Goal: Contribute content: Contribute content

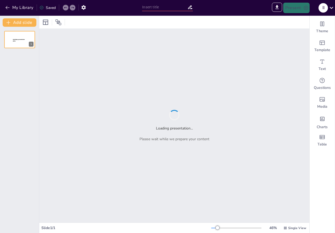
type input "Understanding Restitution of Conjugal Rights: A Legal Perspective under the [DE…"
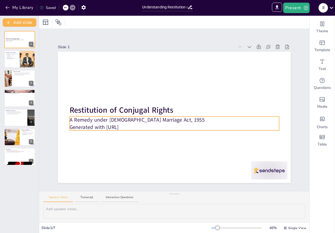
click at [130, 126] on div "Restitution of Conjugal Rights A Remedy under [DEMOGRAPHIC_DATA] Marriage Act, …" at bounding box center [174, 117] width 233 height 131
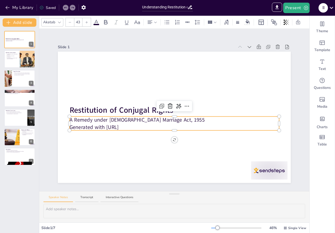
click at [134, 125] on p "Generated with [URL]" at bounding box center [175, 126] width 210 height 7
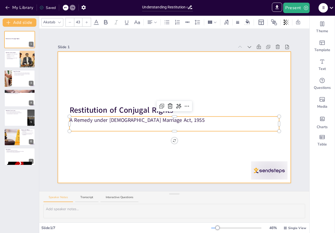
click at [159, 152] on div at bounding box center [174, 117] width 233 height 131
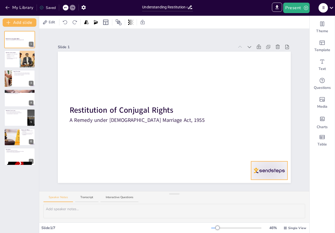
click at [266, 164] on div at bounding box center [269, 170] width 36 height 18
click at [270, 151] on icon at bounding box center [273, 151] width 6 height 6
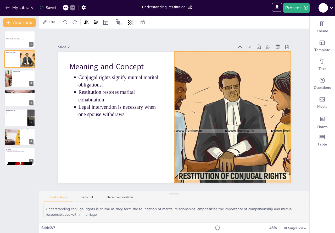
click at [203, 128] on div at bounding box center [232, 117] width 218 height 131
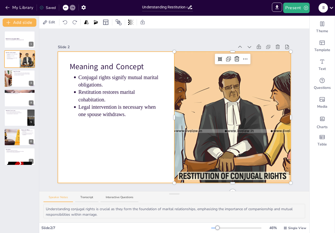
click at [165, 132] on div at bounding box center [174, 117] width 233 height 131
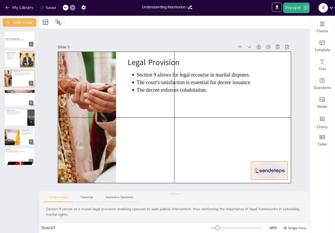
click at [262, 167] on div at bounding box center [269, 170] width 36 height 18
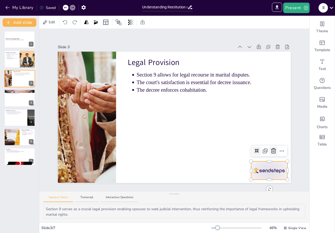
click at [271, 150] on icon at bounding box center [273, 151] width 6 height 6
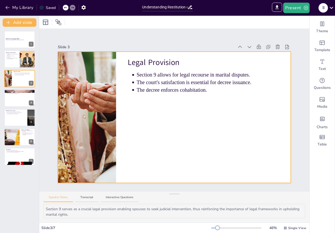
type textarea "These conditions are designed to filter out frivolous claims, ensuring that onl…"
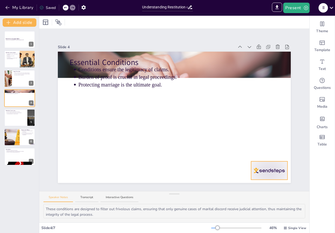
click at [268, 165] on div at bounding box center [269, 170] width 36 height 18
click at [270, 151] on icon at bounding box center [273, 151] width 6 height 6
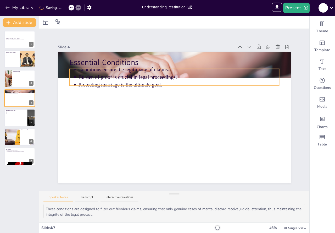
click at [109, 81] on p "Protecting marriage is the ultimate goal." at bounding box center [178, 84] width 201 height 7
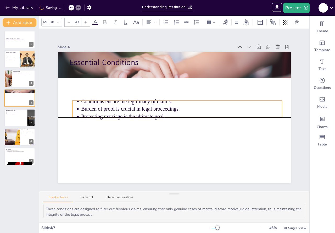
drag, startPoint x: 193, startPoint y: 68, endPoint x: 196, endPoint y: 102, distance: 33.9
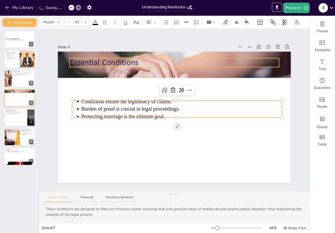
click at [118, 59] on p "Essential Conditions" at bounding box center [175, 62] width 210 height 11
type input "64"
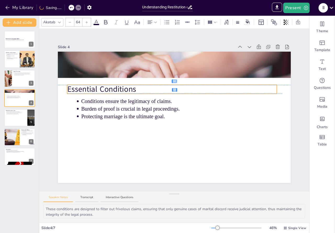
drag, startPoint x: 139, startPoint y: 57, endPoint x: 136, endPoint y: 83, distance: 25.5
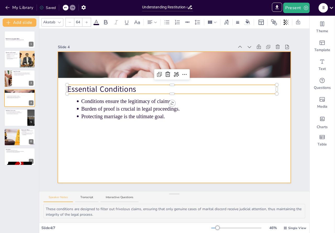
click at [214, 148] on div at bounding box center [174, 117] width 233 height 131
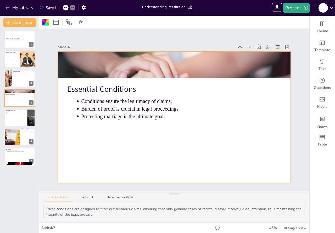
type textarea "These landmark judgments illustrate the evolving interpretation of legal provis…"
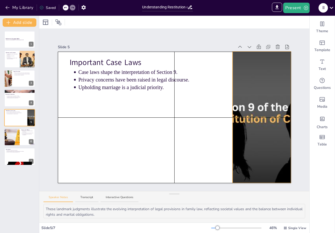
click at [234, 125] on div at bounding box center [261, 117] width 393 height 131
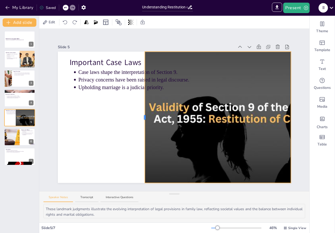
drag, startPoint x: 228, startPoint y: 117, endPoint x: 140, endPoint y: 121, distance: 87.8
click at [140, 121] on div "Important Case Laws Case laws shape the interpretation of Section 9. Privacy co…" at bounding box center [174, 117] width 233 height 131
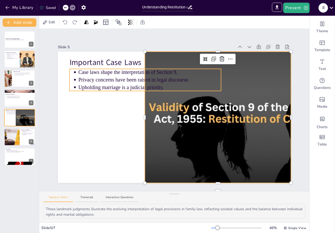
click at [106, 79] on p "Privacy concerns have been raised in legal discourse." at bounding box center [149, 79] width 143 height 7
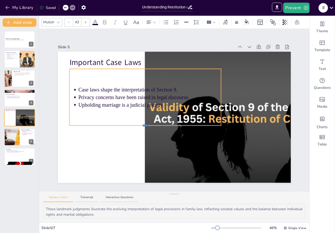
drag, startPoint x: 142, startPoint y: 89, endPoint x: 138, endPoint y: 124, distance: 35.0
click at [138, 124] on div "Important Case Laws Case laws shape the interpretation of Section 9. Privacy co…" at bounding box center [174, 117] width 233 height 131
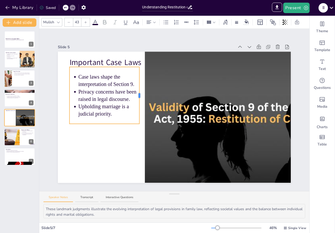
drag, startPoint x: 217, startPoint y: 94, endPoint x: 135, endPoint y: 97, distance: 81.8
click at [135, 97] on div "Important Case Laws Case laws shape the interpretation of Section 9. Privacy co…" at bounding box center [174, 117] width 233 height 131
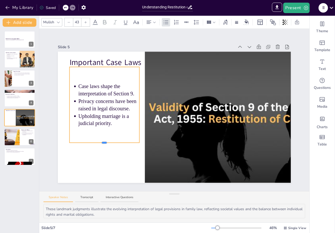
drag, startPoint x: 100, startPoint y: 122, endPoint x: 97, endPoint y: 141, distance: 19.5
click at [97, 141] on div "Important Case Laws Case laws shape the interpretation of Section 9. Privacy co…" at bounding box center [174, 117] width 233 height 131
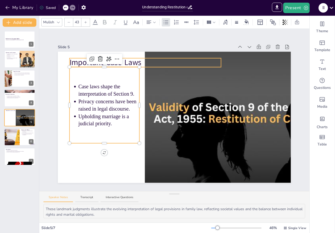
click at [70, 62] on p "Important Case Laws" at bounding box center [146, 62] width 152 height 11
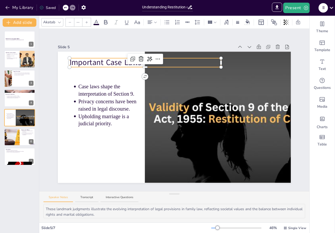
type input "64"
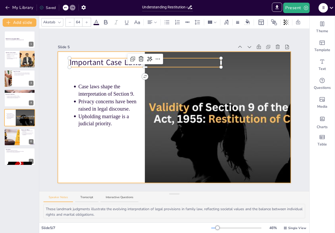
click at [100, 174] on div at bounding box center [174, 117] width 233 height 131
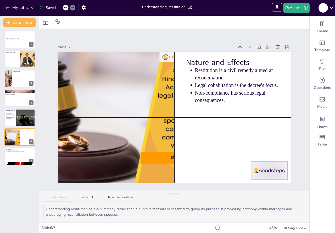
click at [270, 161] on div "Nature and Effects Restitution is a civil remedy aimed at reconciliation. Legal…" at bounding box center [174, 117] width 233 height 131
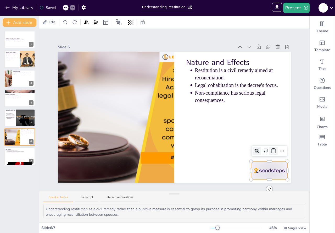
click at [271, 149] on icon at bounding box center [273, 151] width 6 height 6
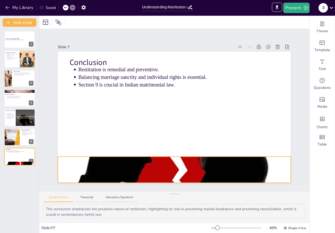
click at [168, 154] on div "Conclusion Restitution is remedial and preventive. Balancing marriage sanctity …" at bounding box center [174, 117] width 233 height 131
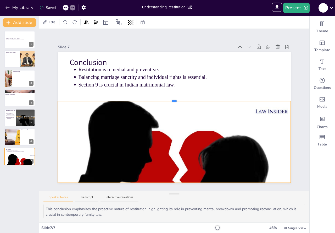
drag, startPoint x: 171, startPoint y: 154, endPoint x: 182, endPoint y: 98, distance: 56.6
click at [182, 98] on div "Conclusion Restitution is remedial and preventive. Balancing marriage sanctity …" at bounding box center [174, 117] width 233 height 131
click at [231, 89] on div at bounding box center [174, 117] width 233 height 131
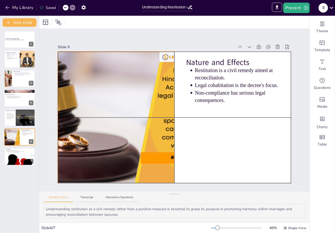
click at [159, 57] on div at bounding box center [116, 117] width 197 height 131
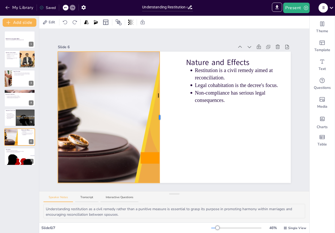
drag, startPoint x: 171, startPoint y: 115, endPoint x: 156, endPoint y: 108, distance: 16.3
click at [156, 108] on div "Nature and Effects Restitution is a civil remedy aimed at reconciliation. Legal…" at bounding box center [174, 117] width 233 height 131
click at [187, 123] on div at bounding box center [174, 117] width 233 height 131
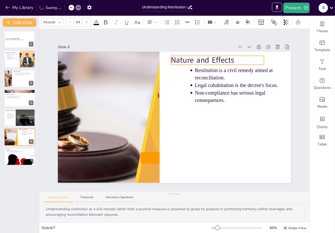
drag, startPoint x: 216, startPoint y: 61, endPoint x: 201, endPoint y: 58, distance: 15.4
click at [201, 58] on p "Nature and Effects" at bounding box center [217, 60] width 93 height 11
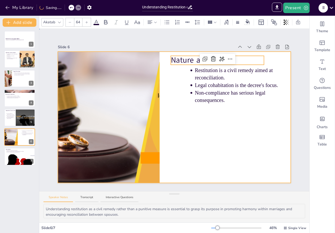
click at [210, 124] on div at bounding box center [174, 117] width 233 height 131
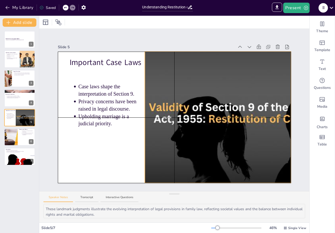
click at [148, 111] on div at bounding box center [261, 117] width 393 height 131
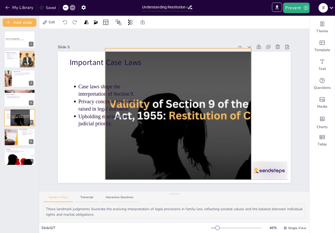
drag, startPoint x: 142, startPoint y: 115, endPoint x: 104, endPoint y: 112, distance: 37.8
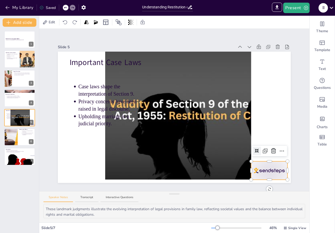
click at [267, 166] on div at bounding box center [269, 170] width 36 height 18
click at [271, 151] on icon at bounding box center [273, 150] width 5 height 5
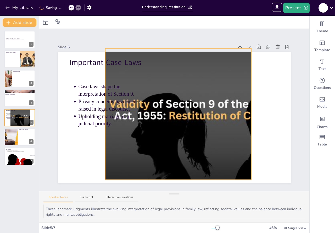
click at [185, 150] on div at bounding box center [222, 113] width 393 height 131
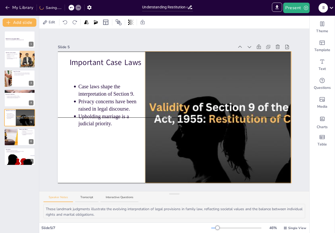
drag, startPoint x: 185, startPoint y: 150, endPoint x: 226, endPoint y: 154, distance: 40.8
click at [226, 154] on div at bounding box center [262, 117] width 393 height 131
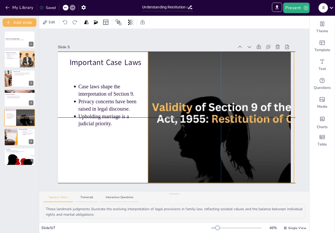
drag, startPoint x: 142, startPoint y: 117, endPoint x: 147, endPoint y: 118, distance: 4.5
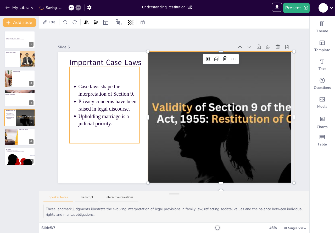
click at [126, 137] on div "Case laws shape the interpretation of Section 9. Privacy concerns have been rai…" at bounding box center [105, 105] width 70 height 76
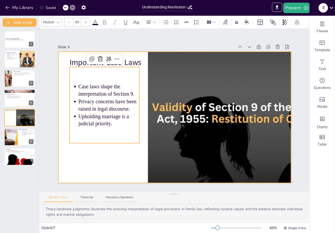
click at [115, 164] on div at bounding box center [174, 117] width 233 height 131
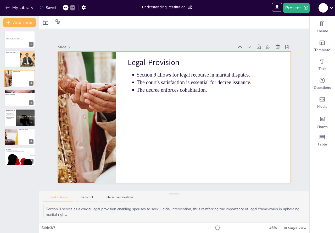
type textarea "These conditions are designed to filter out frivolous claims, ensuring that onl…"
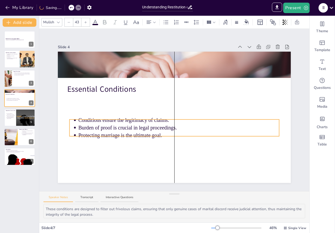
drag, startPoint x: 138, startPoint y: 97, endPoint x: 131, endPoint y: 96, distance: 6.6
click at [135, 117] on p "Conditions ensure the legitimacy of claims." at bounding box center [178, 120] width 201 height 7
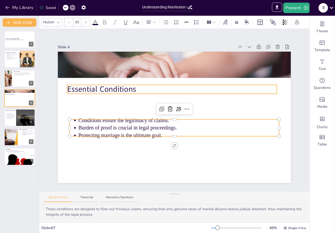
click at [125, 85] on p "Essential Conditions" at bounding box center [172, 89] width 210 height 11
type input "64"
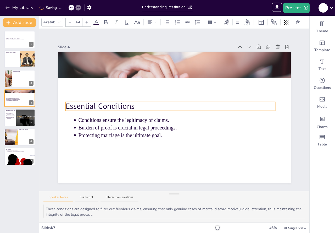
drag, startPoint x: 130, startPoint y: 83, endPoint x: 128, endPoint y: 100, distance: 17.1
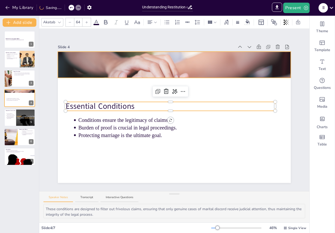
click at [128, 71] on div at bounding box center [174, 65] width 233 height 138
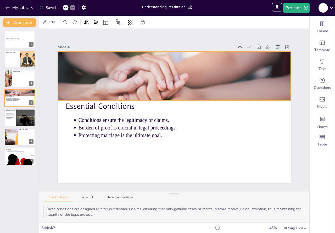
drag, startPoint x: 170, startPoint y: 91, endPoint x: 170, endPoint y: 99, distance: 8.4
click at [170, 52] on div "Essential Conditions Conditions ensure the legitimacy of claims. Burden of proo…" at bounding box center [174, 52] width 233 height 0
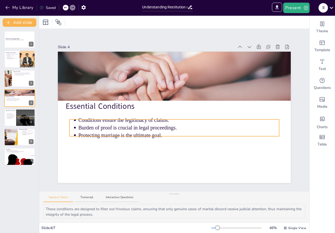
click at [113, 124] on p "Burden of proof is crucial in legal proceedings." at bounding box center [178, 127] width 201 height 7
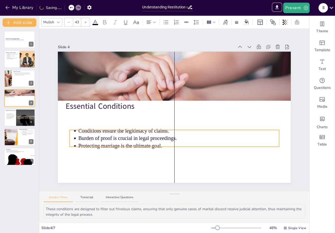
drag, startPoint x: 132, startPoint y: 119, endPoint x: 126, endPoint y: 115, distance: 6.8
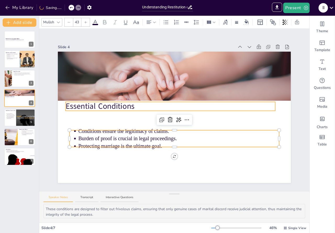
click at [117, 104] on p "Essential Conditions" at bounding box center [171, 106] width 210 height 11
type input "64"
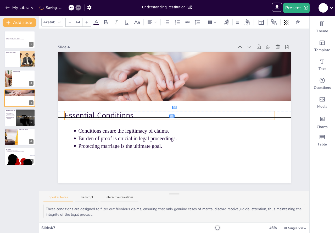
drag, startPoint x: 126, startPoint y: 101, endPoint x: 125, endPoint y: 110, distance: 9.0
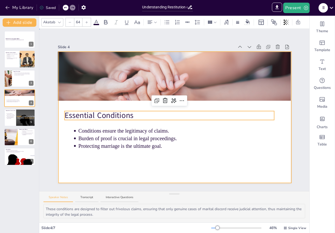
click at [208, 160] on div at bounding box center [174, 117] width 233 height 131
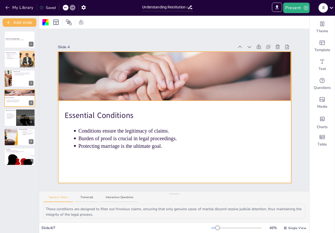
type textarea "Section 9 serves as a crucial legal provision enabling spouses to seek judicial…"
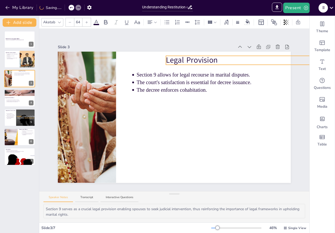
drag, startPoint x: 151, startPoint y: 56, endPoint x: 189, endPoint y: 53, distance: 38.3
click at [189, 55] on p "Legal Provision" at bounding box center [242, 60] width 152 height 11
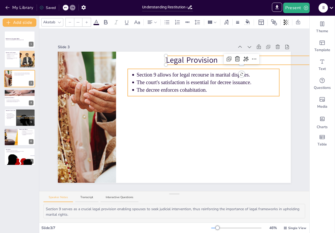
type input "43"
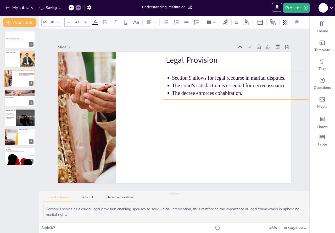
drag, startPoint x: 175, startPoint y: 67, endPoint x: 210, endPoint y: 70, distance: 34.7
click at [210, 72] on div "Section 9 allows for legal recourse in marital disputes. The court's satisfacti…" at bounding box center [239, 85] width 152 height 27
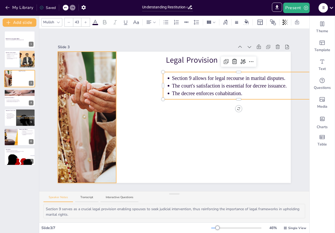
click at [110, 80] on div "Legal Provision Section 9 allows for legal recourse in marital disputes. The co…" at bounding box center [174, 117] width 233 height 131
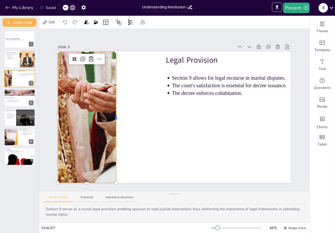
click at [115, 115] on div at bounding box center [116, 117] width 2 height 5
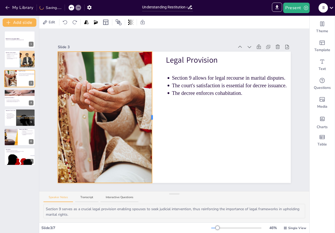
drag, startPoint x: 112, startPoint y: 115, endPoint x: 148, endPoint y: 117, distance: 35.9
click at [151, 117] on div at bounding box center [152, 117] width 2 height 5
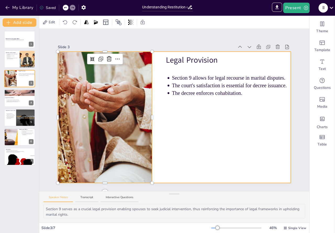
click at [173, 102] on div at bounding box center [174, 117] width 233 height 131
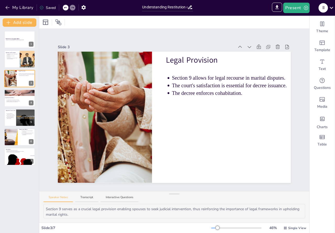
type textarea "Understanding conjugal rights is crucial as they form the foundation of marital…"
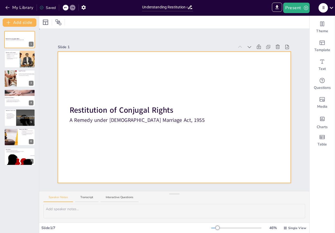
click at [109, 132] on div at bounding box center [174, 117] width 233 height 131
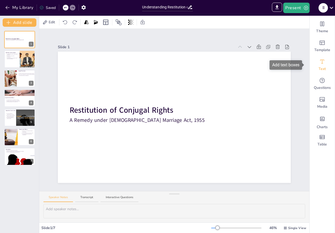
click at [320, 60] on icon "Add text boxes" at bounding box center [322, 62] width 4 height 4
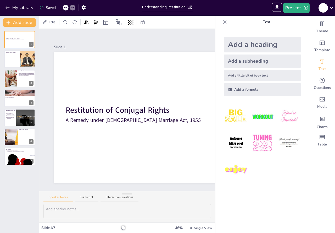
click at [244, 74] on div "Add a little bit of body text" at bounding box center [262, 76] width 77 height 12
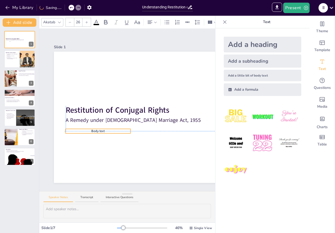
drag, startPoint x: 184, startPoint y: 116, endPoint x: 110, endPoint y: 128, distance: 74.8
drag, startPoint x: 99, startPoint y: 131, endPoint x: 99, endPoint y: 135, distance: 3.7
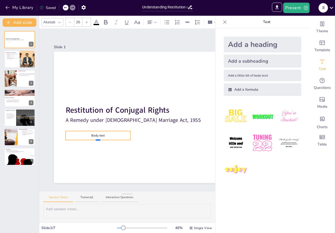
drag, startPoint x: 99, startPoint y: 134, endPoint x: 99, endPoint y: 138, distance: 4.5
click at [99, 139] on div at bounding box center [98, 140] width 5 height 2
click at [108, 134] on p "Body text" at bounding box center [98, 135] width 65 height 4
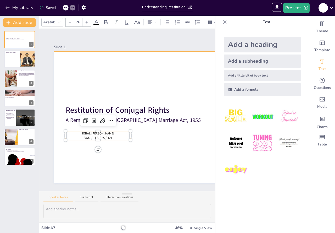
click at [173, 135] on div at bounding box center [170, 117] width 233 height 131
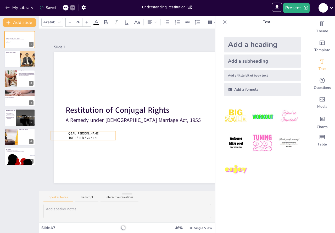
drag, startPoint x: 110, startPoint y: 129, endPoint x: 96, endPoint y: 128, distance: 14.7
click at [96, 52] on div "Restitution of Conjugal Rights A Remedy under [DEMOGRAPHIC_DATA] Marriage Act, …" at bounding box center [170, 52] width 233 height 0
click at [69, 135] on span "BWU / LLB / 25 / 121" at bounding box center [83, 137] width 29 height 4
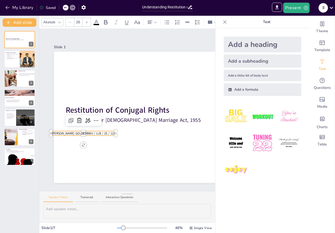
click at [87, 133] on div at bounding box center [83, 134] width 65 height 2
click at [90, 133] on div at bounding box center [83, 134] width 65 height 2
click at [89, 133] on div at bounding box center [83, 134] width 65 height 2
click at [92, 133] on div at bounding box center [83, 134] width 65 height 2
drag, startPoint x: 95, startPoint y: 130, endPoint x: 106, endPoint y: 129, distance: 11.5
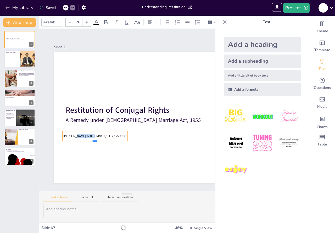
drag, startPoint x: 95, startPoint y: 134, endPoint x: 95, endPoint y: 139, distance: 5.5
click at [95, 140] on div at bounding box center [95, 141] width 5 height 2
click at [94, 136] on span "[PERSON_NAME] GOLDERBWU / LLB / 25 / 121" at bounding box center [94, 136] width 63 height 4
click at [96, 134] on span "[PERSON_NAME] GOLDERBWU / LLB / 25 / 121" at bounding box center [94, 136] width 63 height 4
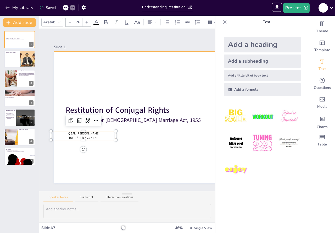
click at [156, 145] on div at bounding box center [170, 117] width 233 height 131
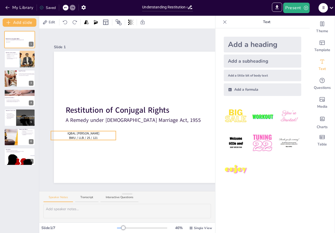
click at [90, 136] on div "Restitution of Conjugal Rights A Remedy under [DEMOGRAPHIC_DATA] Marriage Act, …" at bounding box center [170, 117] width 233 height 131
click at [92, 132] on span "IQBAL [PERSON_NAME]" at bounding box center [84, 133] width 32 height 4
click at [69, 135] on p "BWU / LLB / 25 / 121" at bounding box center [83, 137] width 65 height 4
click at [102, 135] on p "[ BWU / LLB / 25 / 121" at bounding box center [83, 137] width 65 height 4
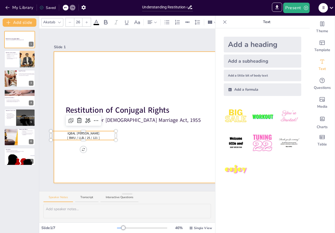
click at [161, 140] on div at bounding box center [170, 117] width 233 height 131
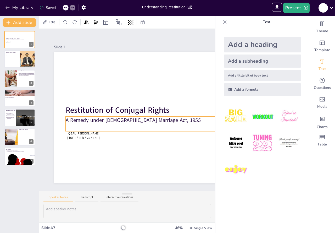
click at [148, 119] on p "A Remedy under [DEMOGRAPHIC_DATA] Marriage Act, 1955" at bounding box center [171, 120] width 210 height 7
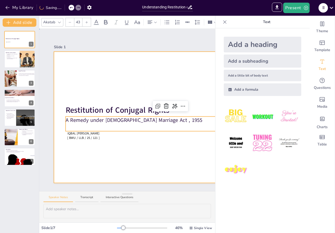
click at [189, 144] on div at bounding box center [170, 117] width 233 height 131
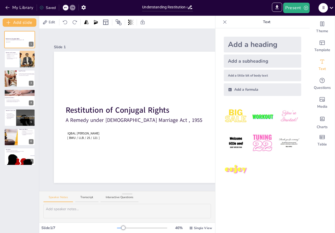
click at [223, 24] on icon at bounding box center [224, 21] width 5 height 5
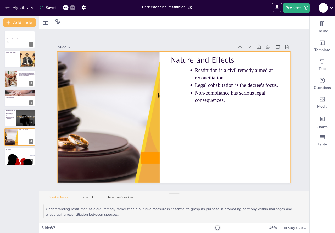
click at [259, 109] on div at bounding box center [174, 117] width 233 height 131
click at [243, 122] on div at bounding box center [174, 117] width 233 height 131
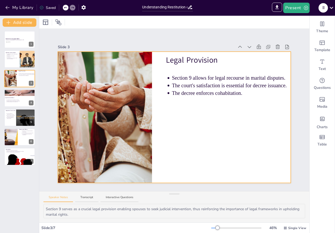
type textarea "Understanding conjugal rights is crucial as they form the foundation of marital…"
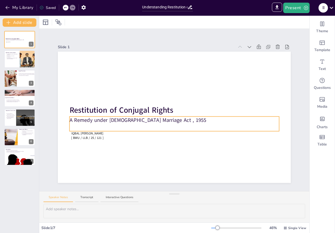
click at [105, 118] on p "A Remedy under [DEMOGRAPHIC_DATA] Marriage Act , 1955" at bounding box center [175, 120] width 210 height 7
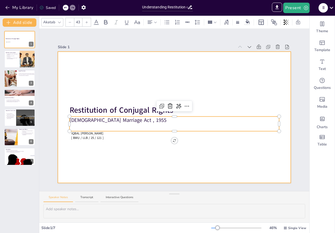
click at [241, 94] on div at bounding box center [174, 117] width 233 height 131
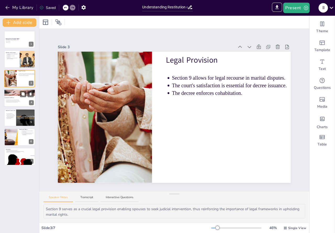
click at [14, 102] on p "Protecting marriage is the ultimate goal." at bounding box center [20, 101] width 27 height 1
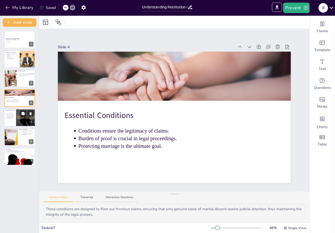
click at [19, 118] on div at bounding box center [31, 118] width 53 height 18
type textarea "These landmark judgments illustrate the evolving interpretation of legal provis…"
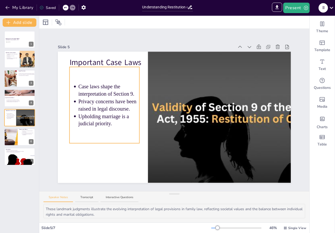
click at [111, 123] on p "Upholding marriage is a judicial priority." at bounding box center [108, 120] width 61 height 15
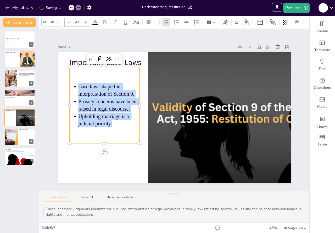
drag, startPoint x: 111, startPoint y: 123, endPoint x: 74, endPoint y: 86, distance: 52.2
click at [74, 86] on ul "Case laws shape the interpretation of Section 9. Privacy concerns have been rai…" at bounding box center [105, 105] width 70 height 45
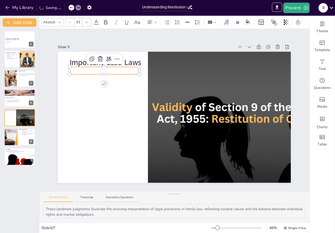
click at [89, 69] on p at bounding box center [105, 70] width 70 height 7
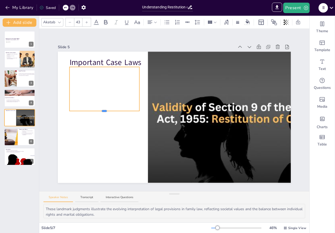
drag, startPoint x: 101, startPoint y: 72, endPoint x: 101, endPoint y: 84, distance: 12.0
click at [101, 84] on div "Important Case Laws" at bounding box center [174, 117] width 233 height 131
click at [81, 73] on div at bounding box center [105, 89] width 70 height 44
click at [78, 73] on div at bounding box center [105, 89] width 70 height 44
click at [76, 73] on div at bounding box center [105, 89] width 70 height 44
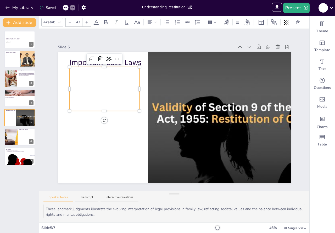
click at [76, 73] on div at bounding box center [105, 89] width 70 height 44
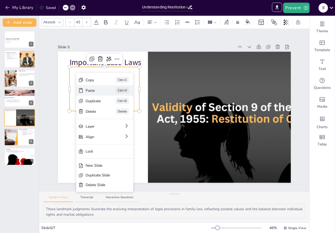
click at [90, 89] on div "Paste" at bounding box center [93, 90] width 15 height 5
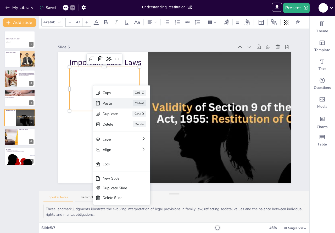
click at [110, 102] on div "Paste" at bounding box center [110, 103] width 15 height 5
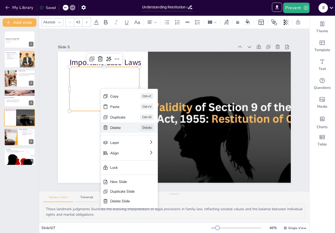
click at [114, 127] on div "Delete" at bounding box center [117, 127] width 15 height 5
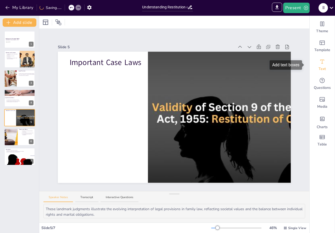
click at [320, 65] on div "Text" at bounding box center [322, 65] width 25 height 19
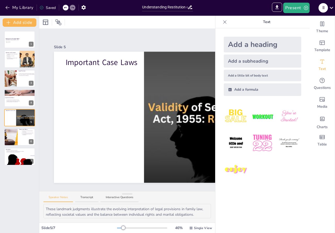
click at [248, 61] on div "Add a subheading" at bounding box center [262, 60] width 77 height 13
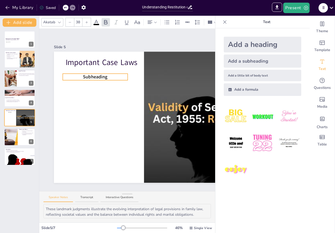
drag, startPoint x: 187, startPoint y: 112, endPoint x: 112, endPoint y: 72, distance: 85.3
drag, startPoint x: 95, startPoint y: 78, endPoint x: 98, endPoint y: 96, distance: 17.5
click at [98, 96] on div "Important Case Laws Subheading" at bounding box center [170, 117] width 233 height 131
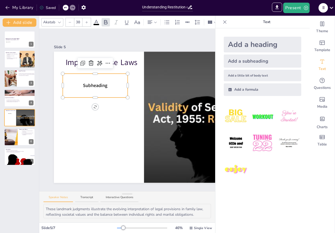
click at [110, 84] on p "Subheading" at bounding box center [95, 85] width 65 height 7
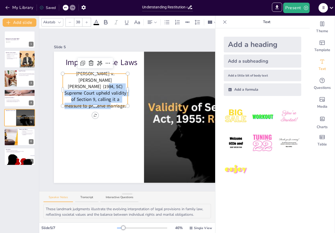
drag, startPoint x: 118, startPoint y: 100, endPoint x: 106, endPoint y: 83, distance: 20.4
click at [106, 83] on p "[PERSON_NAME] v. [PERSON_NAME] [PERSON_NAME] (1984, SC) Supreme Court upheld va…" at bounding box center [95, 89] width 65 height 39
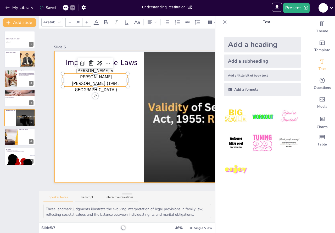
click at [112, 89] on div at bounding box center [170, 117] width 233 height 131
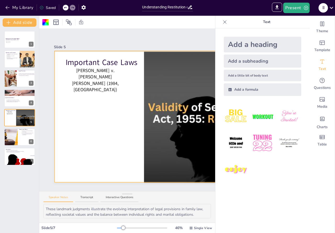
click at [247, 74] on div "Add a little bit of body text" at bounding box center [262, 76] width 77 height 12
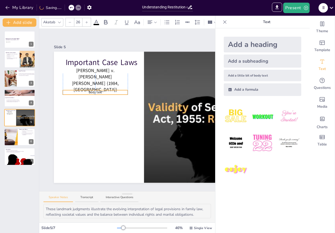
drag, startPoint x: 180, startPoint y: 116, endPoint x: 105, endPoint y: 91, distance: 78.9
click at [95, 92] on div at bounding box center [95, 93] width 65 height 2
drag, startPoint x: 95, startPoint y: 93, endPoint x: 96, endPoint y: 113, distance: 19.7
click at [96, 113] on div at bounding box center [95, 114] width 5 height 2
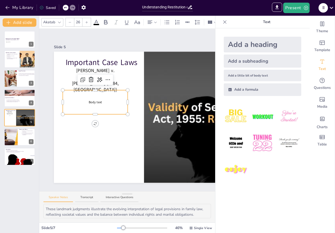
click at [104, 101] on p "Body text" at bounding box center [95, 102] width 65 height 4
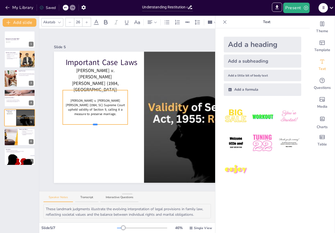
drag, startPoint x: 95, startPoint y: 102, endPoint x: 96, endPoint y: 123, distance: 21.0
click at [96, 124] on div at bounding box center [95, 125] width 5 height 2
click at [69, 107] on p "[PERSON_NAME] v. [PERSON_NAME] [PERSON_NAME] (1984, SC) Supreme Court upheld va…" at bounding box center [95, 107] width 65 height 18
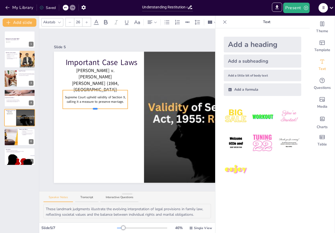
drag, startPoint x: 95, startPoint y: 97, endPoint x: 96, endPoint y: 107, distance: 10.1
click at [96, 108] on div at bounding box center [95, 109] width 5 height 2
drag, startPoint x: 124, startPoint y: 101, endPoint x: 65, endPoint y: 92, distance: 60.1
click at [65, 92] on div "Supreme Court upheld validity of Section 9, calling it a measure to preserve ma…" at bounding box center [95, 99] width 65 height 19
click at [198, 21] on icon at bounding box center [198, 22] width 6 height 6
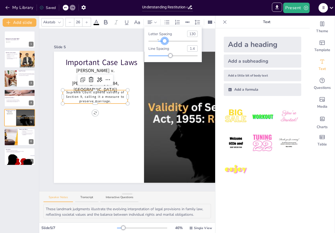
type input "114"
drag, startPoint x: 159, startPoint y: 41, endPoint x: 164, endPoint y: 41, distance: 4.7
click at [164, 41] on div at bounding box center [164, 41] width 4 height 4
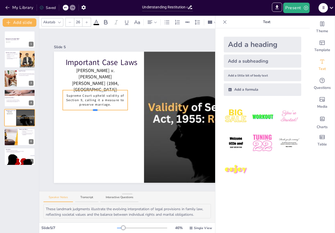
drag, startPoint x: 95, startPoint y: 102, endPoint x: 95, endPoint y: 108, distance: 6.6
click at [95, 109] on div at bounding box center [95, 110] width 5 height 2
click at [126, 98] on div at bounding box center [127, 100] width 2 height 20
drag, startPoint x: 128, startPoint y: 98, endPoint x: 111, endPoint y: 100, distance: 17.7
click at [111, 100] on div "Important Case [PERSON_NAME] v. [PERSON_NAME] [PERSON_NAME] (1984, SC) Supreme …" at bounding box center [170, 117] width 233 height 131
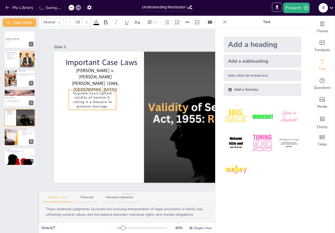
drag, startPoint x: 95, startPoint y: 89, endPoint x: 101, endPoint y: 88, distance: 6.0
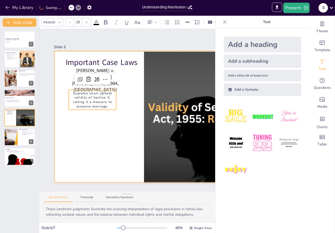
click at [129, 99] on div at bounding box center [170, 117] width 233 height 131
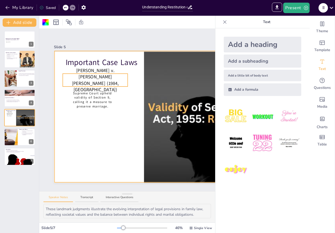
click at [92, 81] on p "[PERSON_NAME] v. [PERSON_NAME] [PERSON_NAME] (1984, [GEOGRAPHIC_DATA])" at bounding box center [95, 80] width 65 height 26
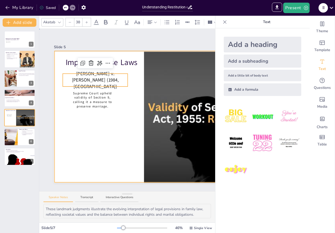
click at [139, 92] on div at bounding box center [170, 117] width 233 height 131
click at [88, 82] on p "[PERSON_NAME] v. [PERSON_NAME] (1984, [GEOGRAPHIC_DATA])" at bounding box center [95, 79] width 65 height 19
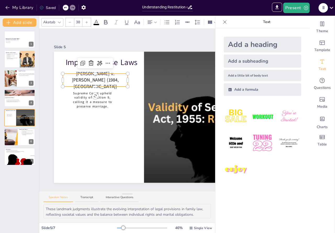
click at [87, 82] on p "[PERSON_NAME] v. [PERSON_NAME] (1984, [GEOGRAPHIC_DATA])" at bounding box center [95, 79] width 65 height 19
click at [103, 81] on p "[PERSON_NAME] v. [PERSON_NAME] ( 1984, [GEOGRAPHIC_DATA])" at bounding box center [95, 79] width 65 height 19
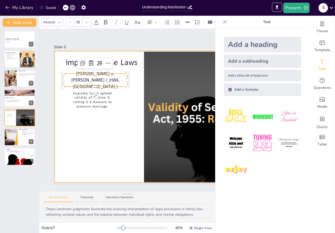
click at [134, 84] on div at bounding box center [170, 117] width 233 height 131
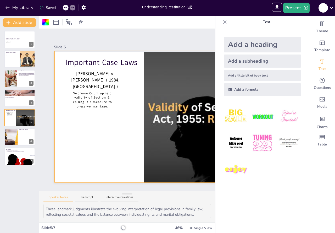
click at [222, 21] on icon at bounding box center [224, 21] width 5 height 5
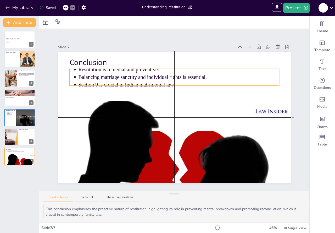
click at [108, 77] on p "Balancing marriage sanctity and individual rights is essential." at bounding box center [178, 77] width 201 height 7
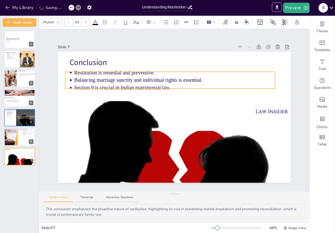
drag, startPoint x: 130, startPoint y: 68, endPoint x: 126, endPoint y: 70, distance: 5.1
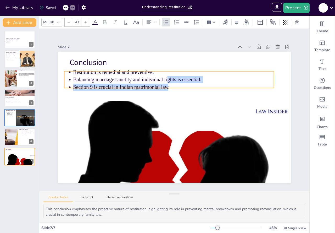
drag, startPoint x: 167, startPoint y: 90, endPoint x: 165, endPoint y: 86, distance: 5.0
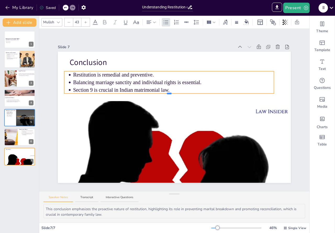
drag, startPoint x: 166, startPoint y: 86, endPoint x: 167, endPoint y: 92, distance: 5.6
click at [167, 93] on div at bounding box center [169, 94] width 5 height 2
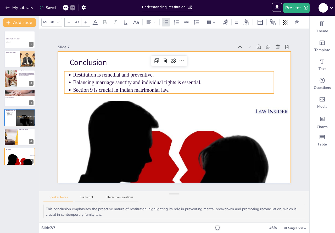
click at [195, 66] on div at bounding box center [174, 117] width 233 height 131
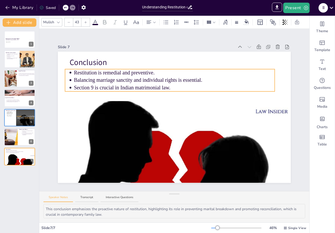
click at [119, 69] on p "Restitution is remedial and preventive." at bounding box center [174, 72] width 201 height 7
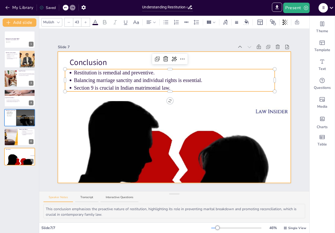
click at [214, 95] on div at bounding box center [174, 117] width 233 height 131
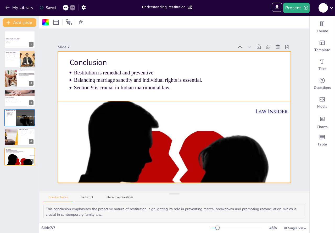
click at [168, 104] on div at bounding box center [174, 169] width 233 height 137
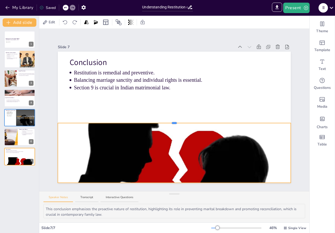
drag, startPoint x: 171, startPoint y: 99, endPoint x: 177, endPoint y: 121, distance: 22.8
click at [177, 121] on div "Conclusion Restitution is remedial and preventive. Balancing marriage sanctity …" at bounding box center [174, 117] width 233 height 131
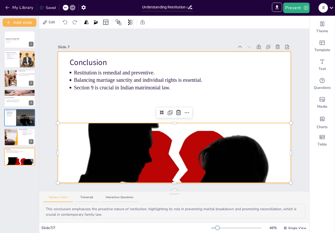
click at [245, 96] on div at bounding box center [174, 117] width 233 height 131
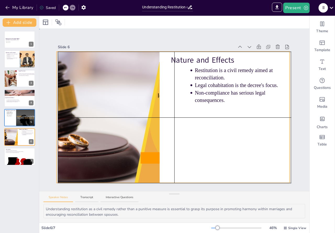
click at [273, 107] on div at bounding box center [174, 117] width 233 height 131
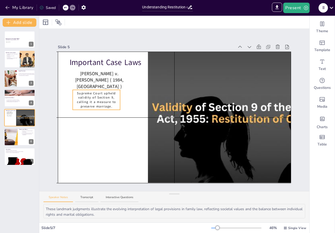
click at [103, 101] on p "Supreme Court upheld validity of Section 9, calling it a measure to preserve ma…" at bounding box center [96, 100] width 47 height 18
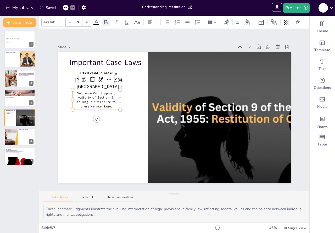
click at [104, 20] on icon at bounding box center [106, 22] width 6 height 6
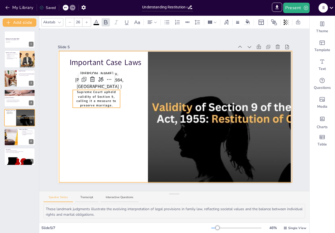
click at [124, 88] on div at bounding box center [174, 117] width 233 height 131
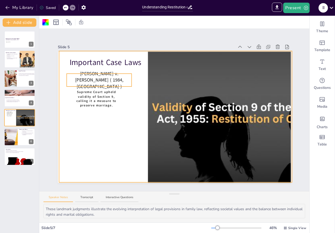
click at [95, 79] on p "[PERSON_NAME] v. [PERSON_NAME] ( 1984, [GEOGRAPHIC_DATA] )" at bounding box center [99, 79] width 65 height 19
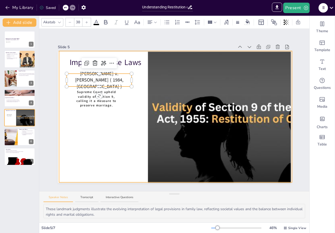
click at [139, 69] on div at bounding box center [174, 117] width 233 height 131
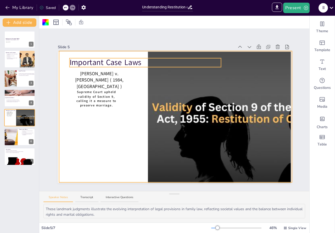
click at [165, 58] on p "Important Case Laws" at bounding box center [146, 62] width 152 height 11
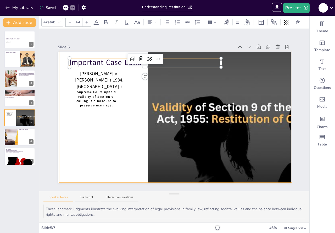
click at [125, 137] on div at bounding box center [174, 117] width 233 height 131
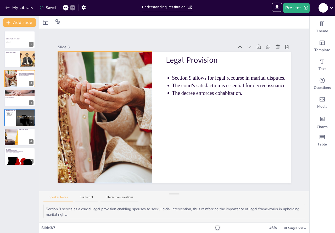
type textarea "Understanding conjugal rights is crucial as they form the foundation of marital…"
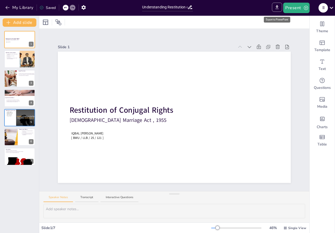
click at [279, 8] on icon "Export to PowerPoint" at bounding box center [276, 6] width 5 height 5
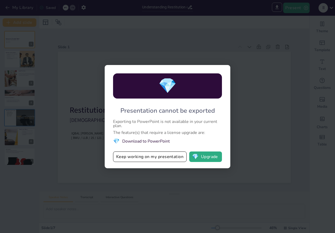
click at [149, 142] on li "💎 Download to PowerPoint" at bounding box center [167, 141] width 109 height 8
click at [176, 66] on div "💎 Presentation cannot be exported Exporting to PowerPoint is not available in y…" at bounding box center [168, 116] width 126 height 103
click at [174, 86] on span "💎" at bounding box center [167, 86] width 18 height 22
click at [174, 87] on span "💎" at bounding box center [167, 86] width 18 height 22
click at [180, 96] on div "💎" at bounding box center [167, 85] width 109 height 25
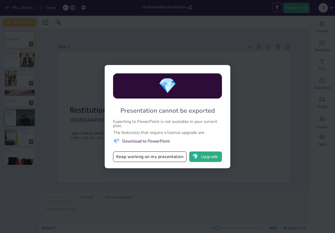
click at [175, 149] on div "💎 Presentation cannot be exported Exporting to PowerPoint is not available in y…" at bounding box center [168, 116] width 126 height 103
click at [147, 142] on li "💎 Download to PowerPoint" at bounding box center [167, 141] width 109 height 8
click at [166, 157] on button "Keep working on my presentation" at bounding box center [150, 156] width 74 height 10
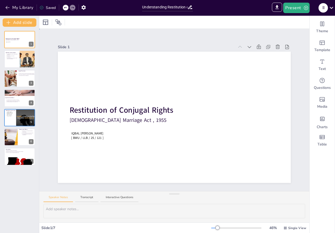
click at [269, 30] on div "Slide 1 Restitution of Conjugal Rights [DEMOGRAPHIC_DATA] Marriage Act , 1955 I…" at bounding box center [174, 110] width 270 height 162
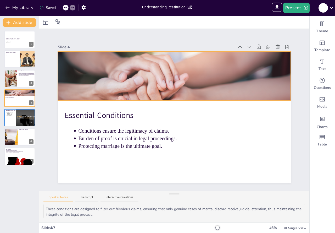
type textarea "Section 9 serves as a crucial legal provision enabling spouses to seek judicial…"
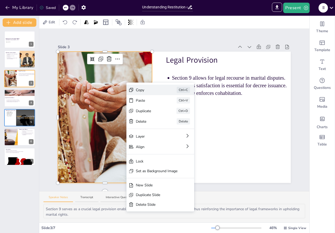
click at [141, 88] on div "Copy" at bounding box center [149, 89] width 26 height 5
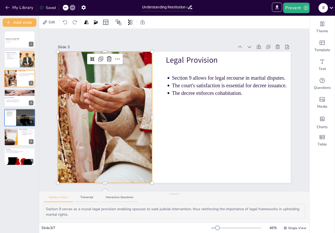
click at [204, 32] on div "Slide 1 Restitution of Conjugal Rights [DEMOGRAPHIC_DATA] Marriage Act , 1955 I…" at bounding box center [174, 110] width 270 height 162
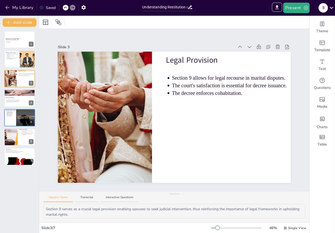
click at [278, 37] on div "Slide 1 Restitution of Conjugal Rights [DEMOGRAPHIC_DATA] Marriage Act , 1955 I…" at bounding box center [174, 110] width 233 height 146
click at [332, 9] on icon at bounding box center [331, 7] width 7 height 7
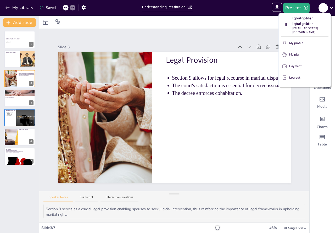
click at [332, 8] on div at bounding box center [167, 116] width 335 height 233
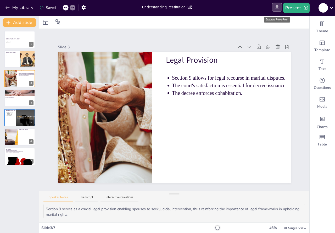
click at [279, 7] on icon "Export to PowerPoint" at bounding box center [277, 7] width 3 height 4
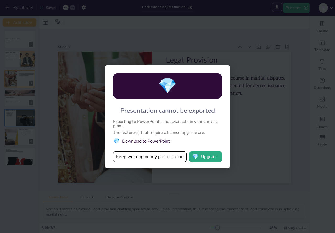
click at [149, 142] on li "💎 Download to PowerPoint" at bounding box center [167, 141] width 109 height 8
click at [126, 141] on li "💎 Download to PowerPoint" at bounding box center [167, 141] width 109 height 8
drag, startPoint x: 123, startPoint y: 141, endPoint x: 118, endPoint y: 141, distance: 4.7
click at [122, 141] on li "💎 Download to PowerPoint" at bounding box center [167, 141] width 109 height 8
click at [108, 143] on div "💎 Presentation cannot be exported Exporting to PowerPoint is not available in y…" at bounding box center [168, 116] width 126 height 103
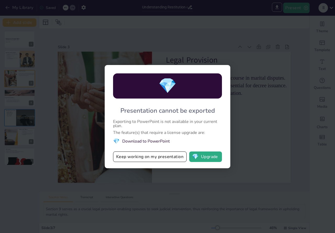
click at [117, 143] on span "💎" at bounding box center [116, 141] width 7 height 8
click at [203, 156] on button "💎 Upgrade" at bounding box center [205, 156] width 33 height 10
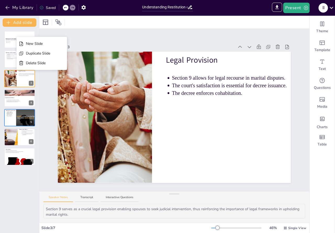
click at [178, 33] on div "Slide 1 Restitution of Conjugal Rights [DEMOGRAPHIC_DATA] Marriage Act , 1955 I…" at bounding box center [174, 110] width 270 height 162
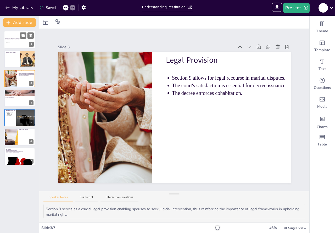
click at [19, 40] on p "[DEMOGRAPHIC_DATA] Marriage Act , 1955" at bounding box center [19, 40] width 28 height 1
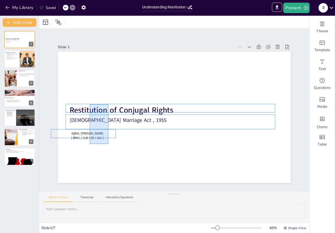
drag, startPoint x: 108, startPoint y: 144, endPoint x: 90, endPoint y: 104, distance: 43.7
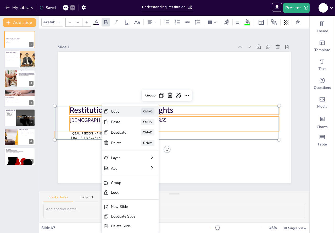
click at [116, 114] on div "Copy Ctrl+C" at bounding box center [130, 111] width 57 height 10
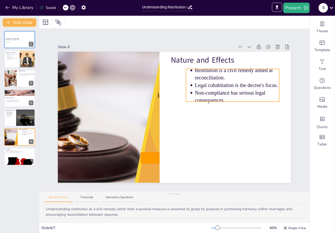
type textarea "This conclusion emphasizes the proactive nature of restitution, highlighting it…"
